Goal: Information Seeking & Learning: Learn about a topic

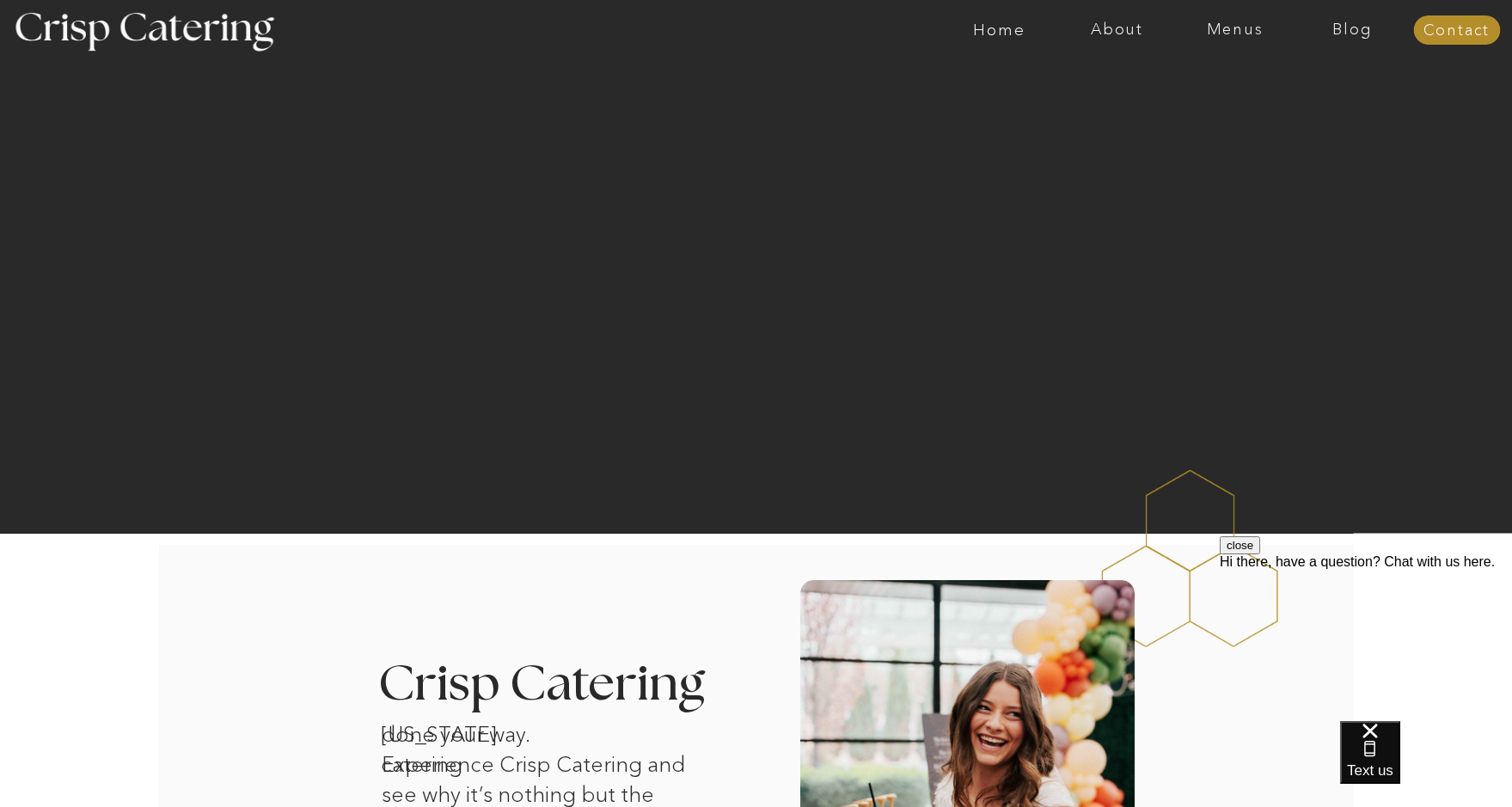
click at [1215, 35] on nav "Menus" at bounding box center [1234, 30] width 118 height 17
click at [1205, 77] on nav "Summer (Mar-Aug)" at bounding box center [1239, 78] width 154 height 16
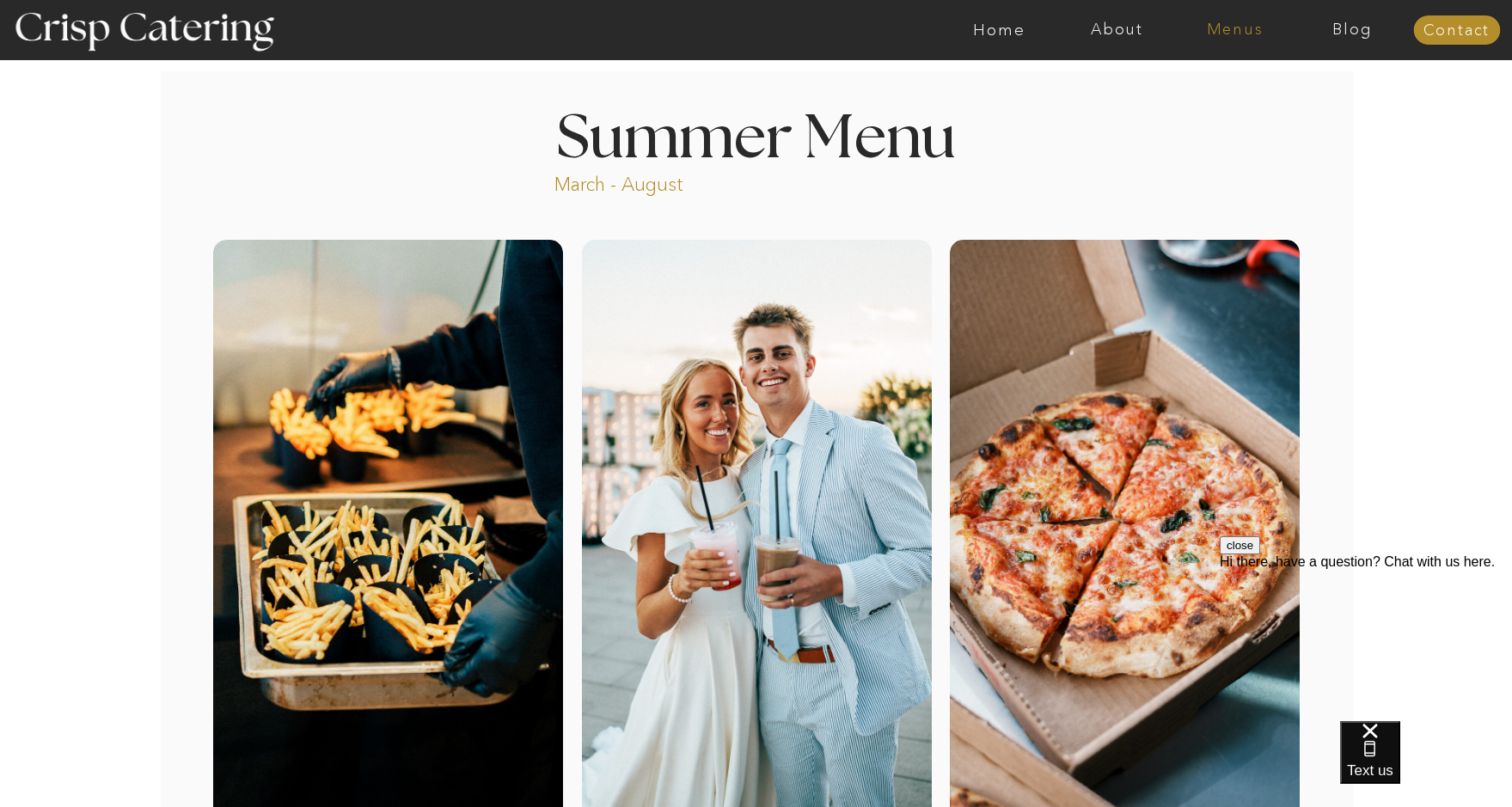
click at [1229, 32] on nav "Menus" at bounding box center [1234, 30] width 118 height 17
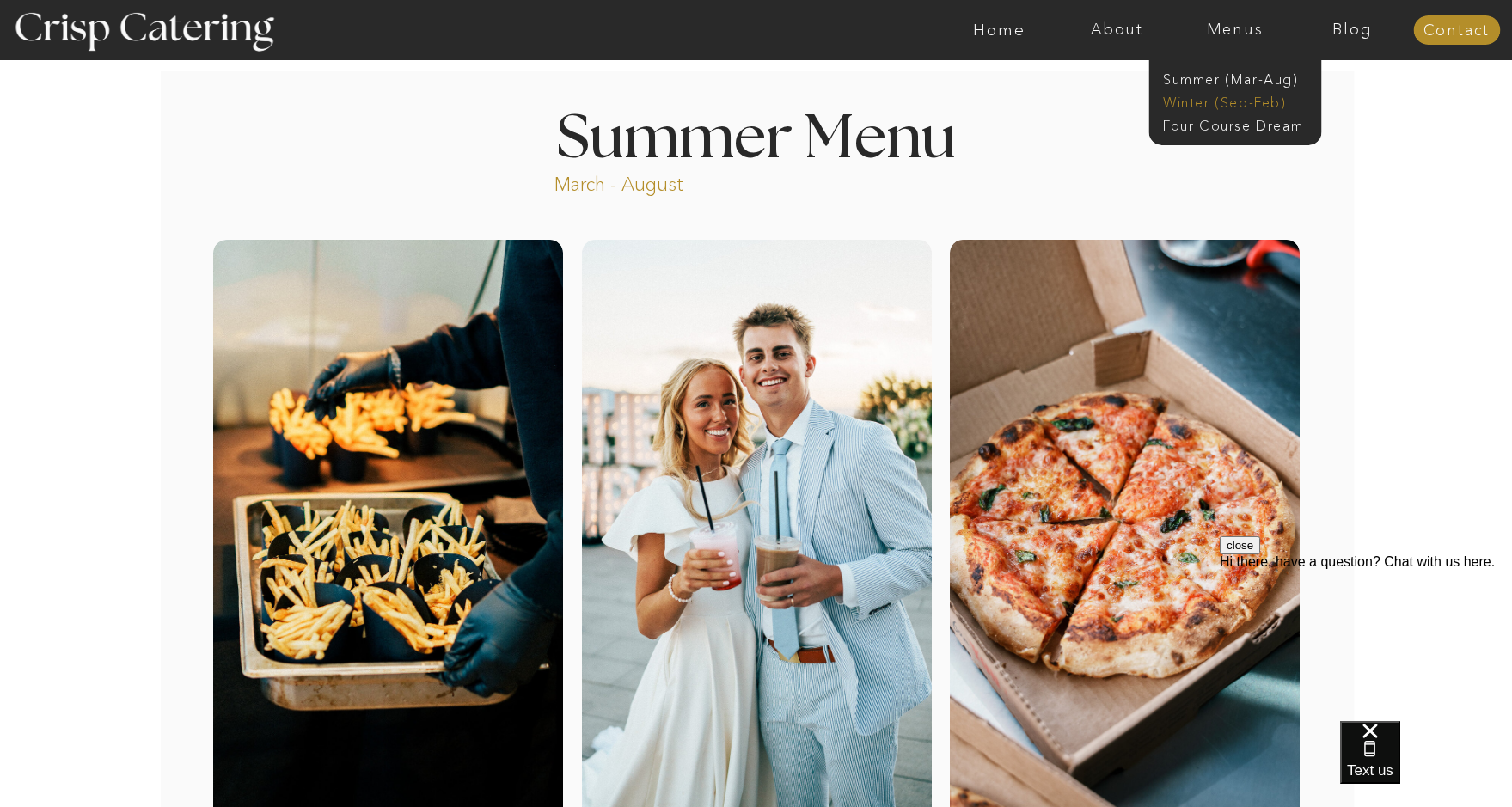
click at [1240, 101] on nav "Winter (Sep-Feb)" at bounding box center [1233, 101] width 141 height 16
